Goal: Check status: Check status

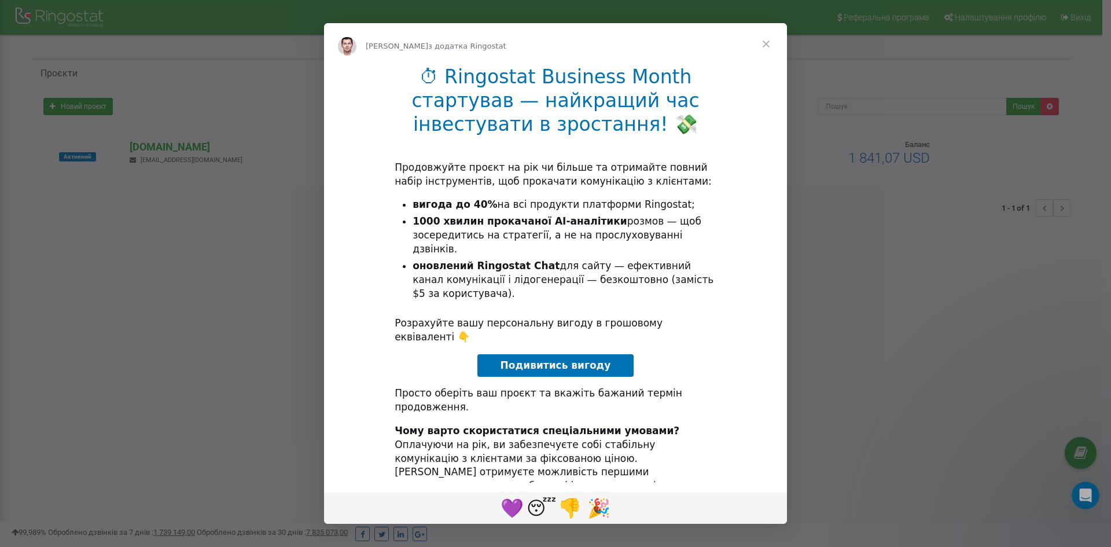
click at [766, 43] on span "Закрити" at bounding box center [766, 44] width 42 height 42
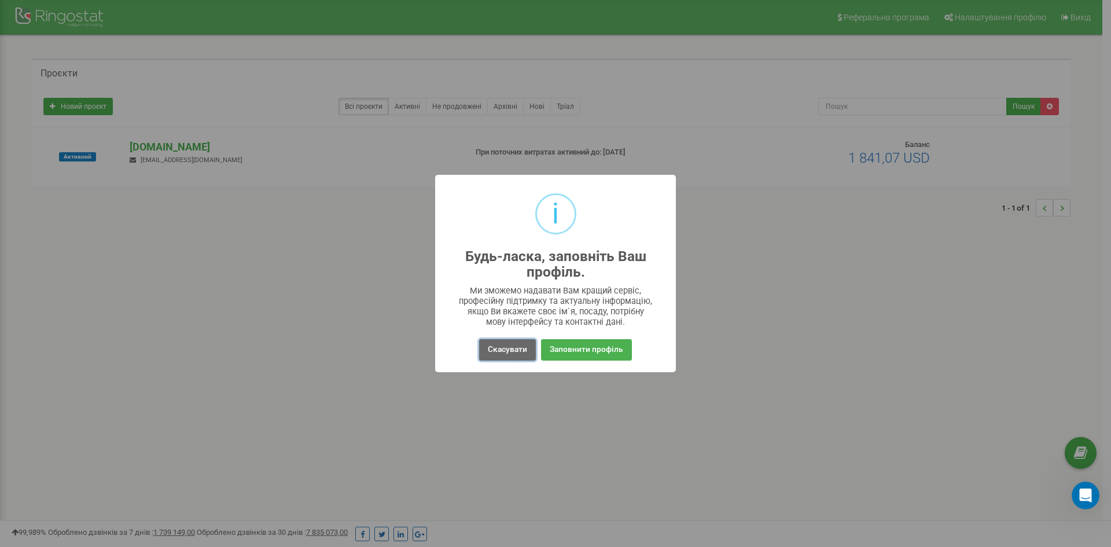
click at [500, 352] on button "Скасувати" at bounding box center [507, 349] width 57 height 21
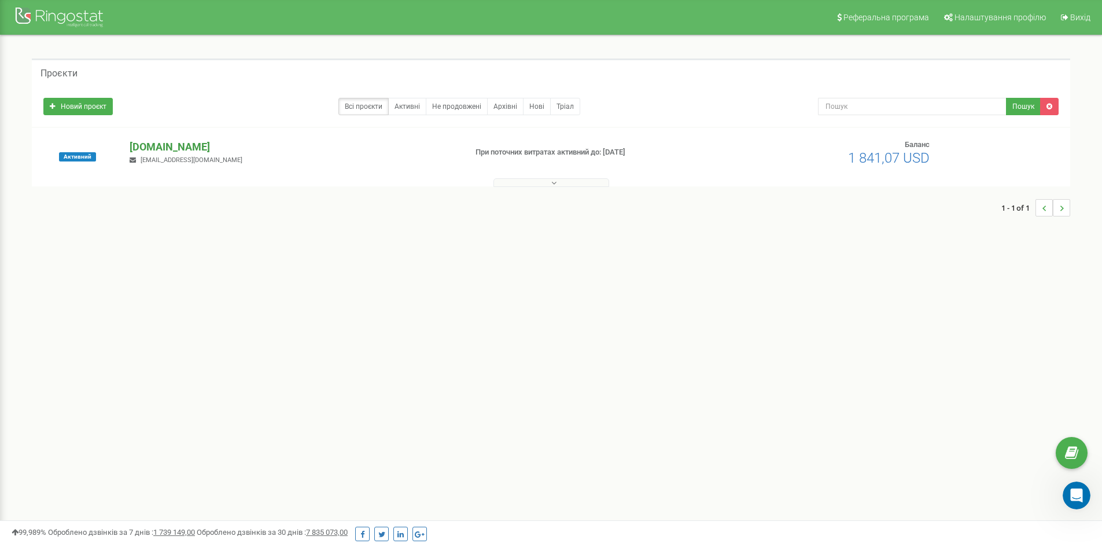
click at [165, 142] on p "[DOMAIN_NAME]" at bounding box center [293, 146] width 327 height 15
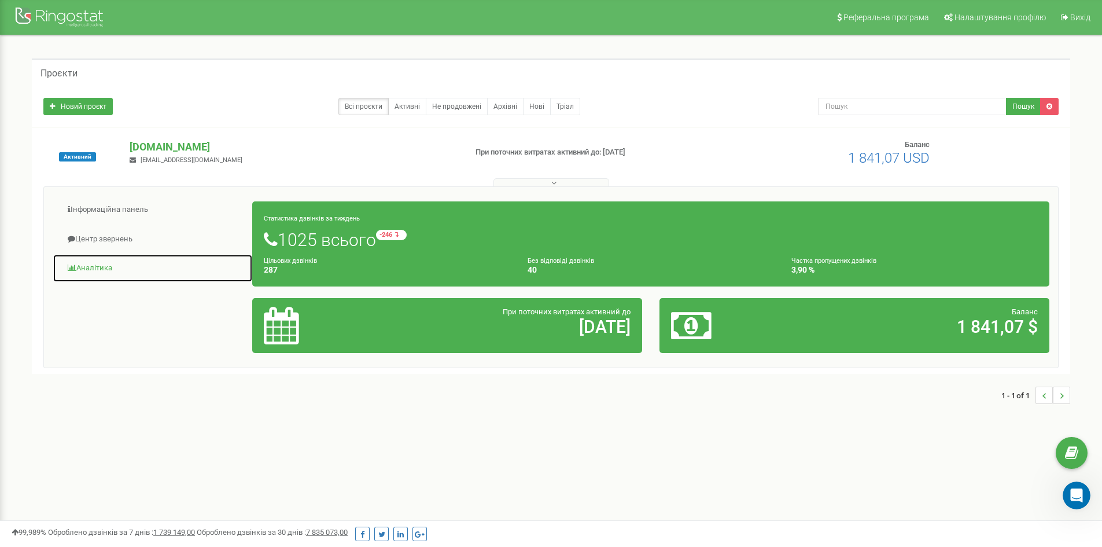
click at [102, 264] on link "Аналiтика" at bounding box center [153, 268] width 200 height 28
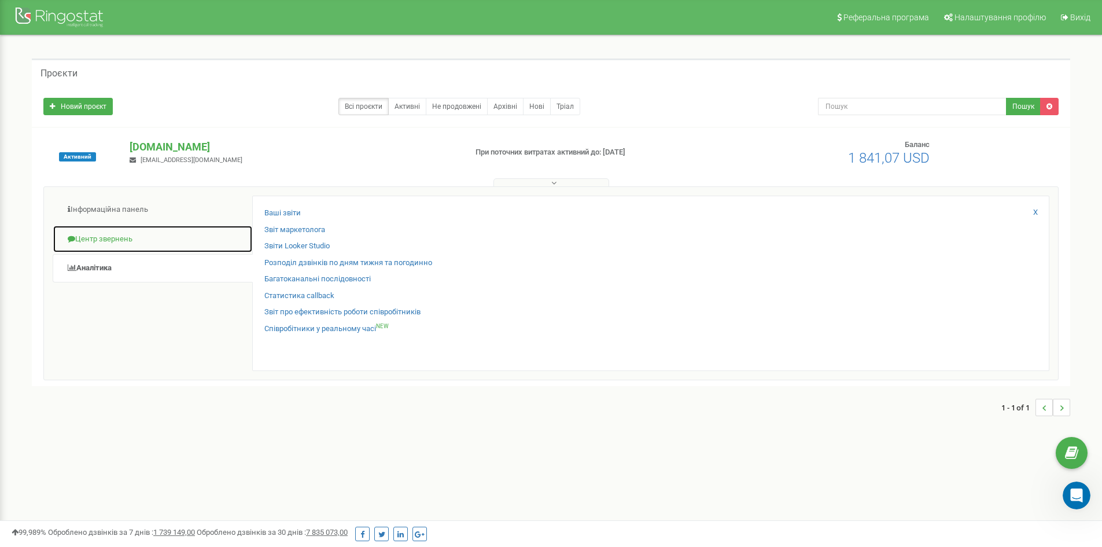
click at [114, 235] on link "Центр звернень" at bounding box center [153, 239] width 200 height 28
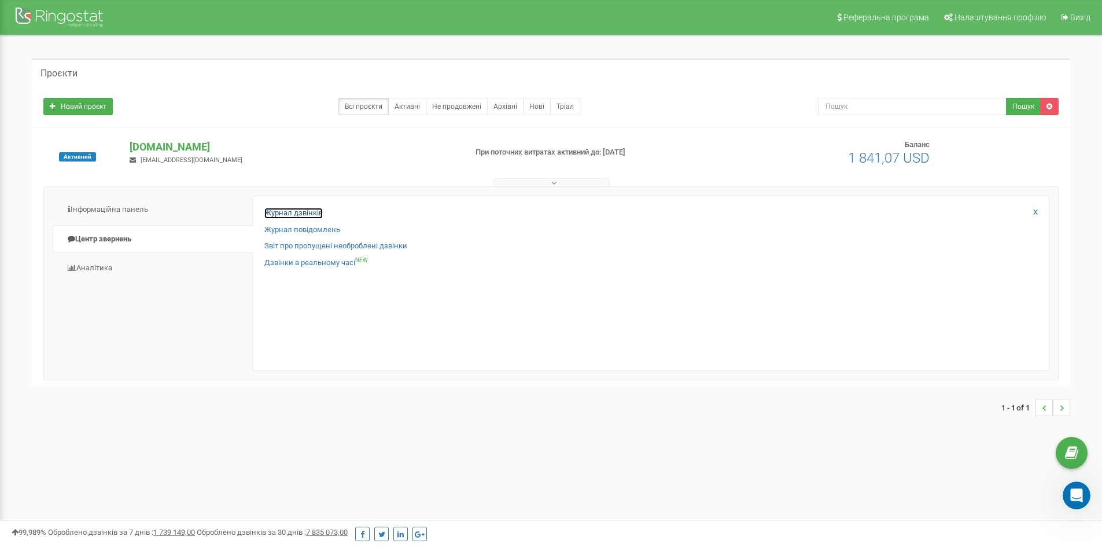
click at [309, 212] on link "Журнал дзвінків" at bounding box center [293, 213] width 58 height 11
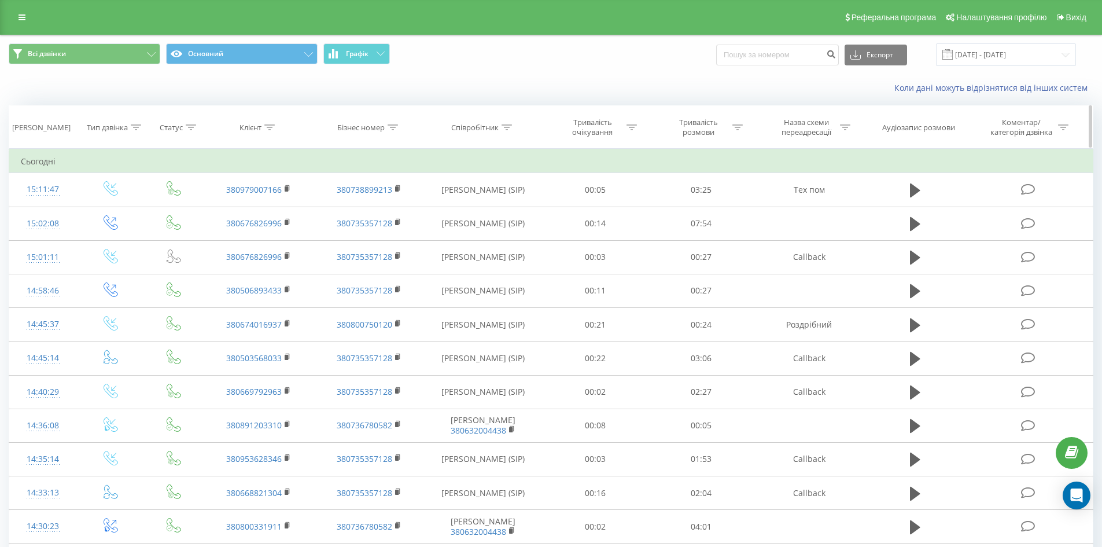
click at [255, 126] on div "Клієнт" at bounding box center [250, 128] width 22 height 10
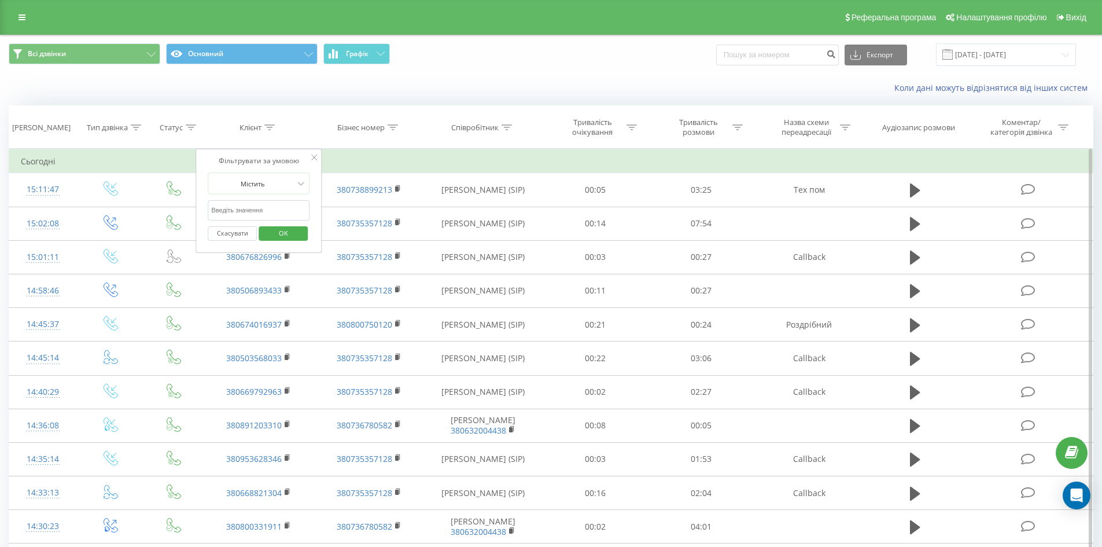
click at [245, 214] on input "text" at bounding box center [259, 210] width 102 height 20
paste input "0979007166"
type input "0979007166"
click at [293, 236] on span "OK" at bounding box center [283, 233] width 32 height 18
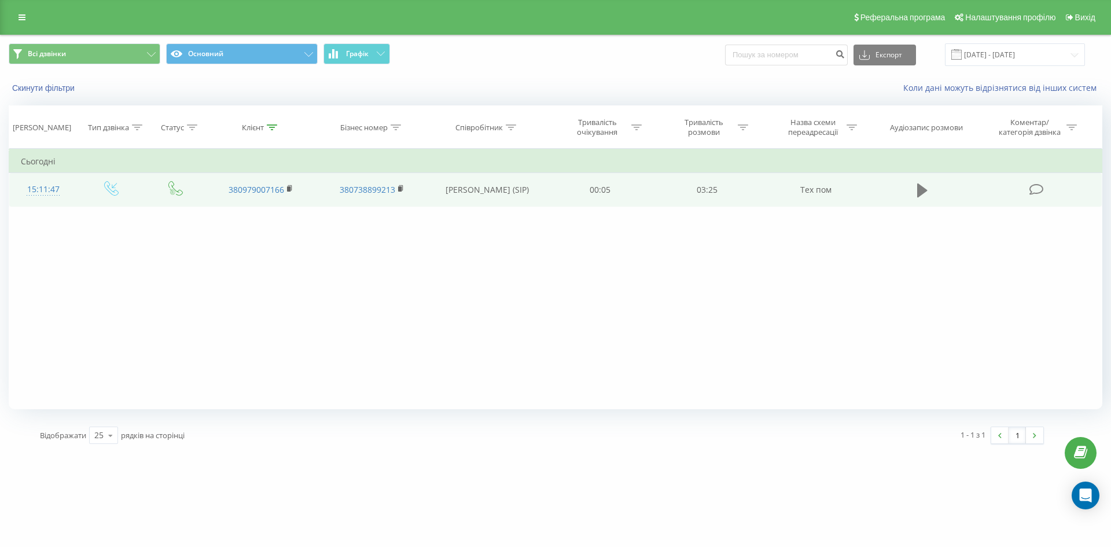
click at [920, 191] on icon at bounding box center [922, 190] width 10 height 14
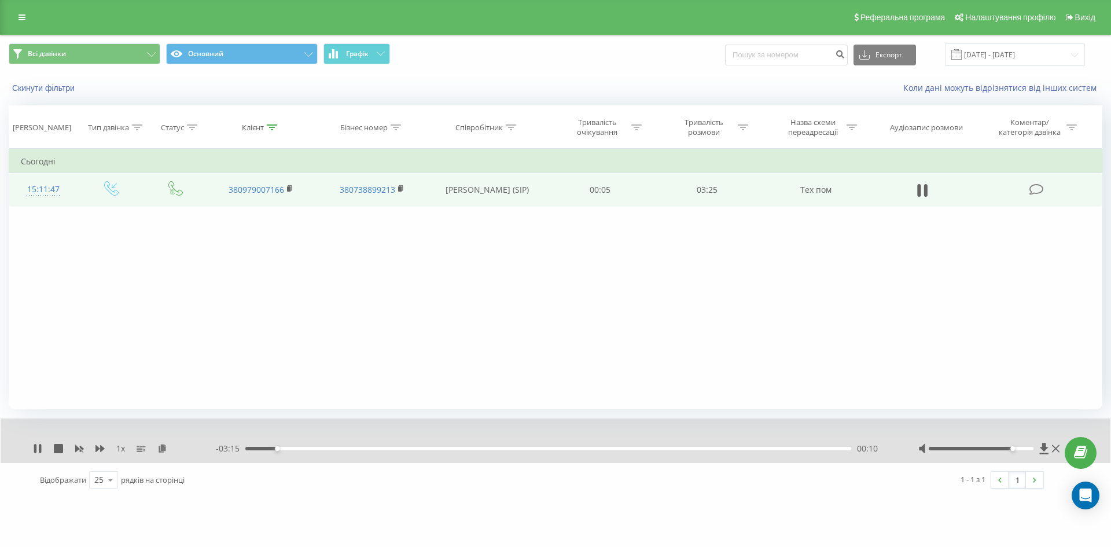
drag, startPoint x: 983, startPoint y: 449, endPoint x: 1015, endPoint y: 448, distance: 32.4
click at [1015, 448] on div at bounding box center [980, 448] width 105 height 3
click at [1020, 448] on div at bounding box center [980, 448] width 105 height 3
